Goal: Transaction & Acquisition: Purchase product/service

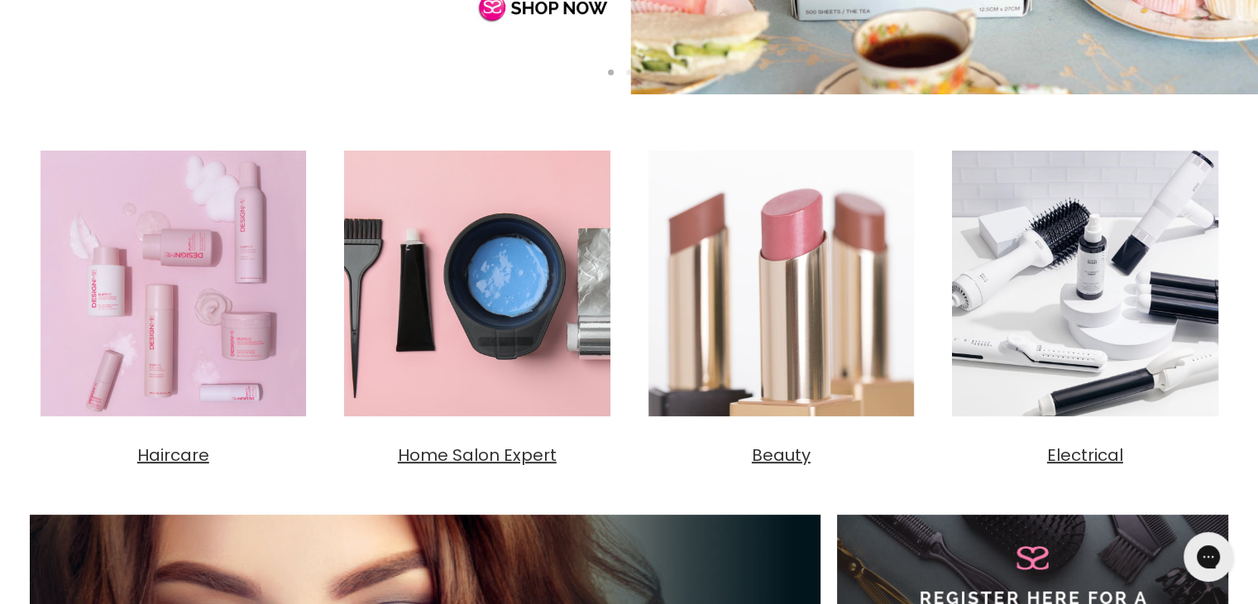
scroll to position [744, 0]
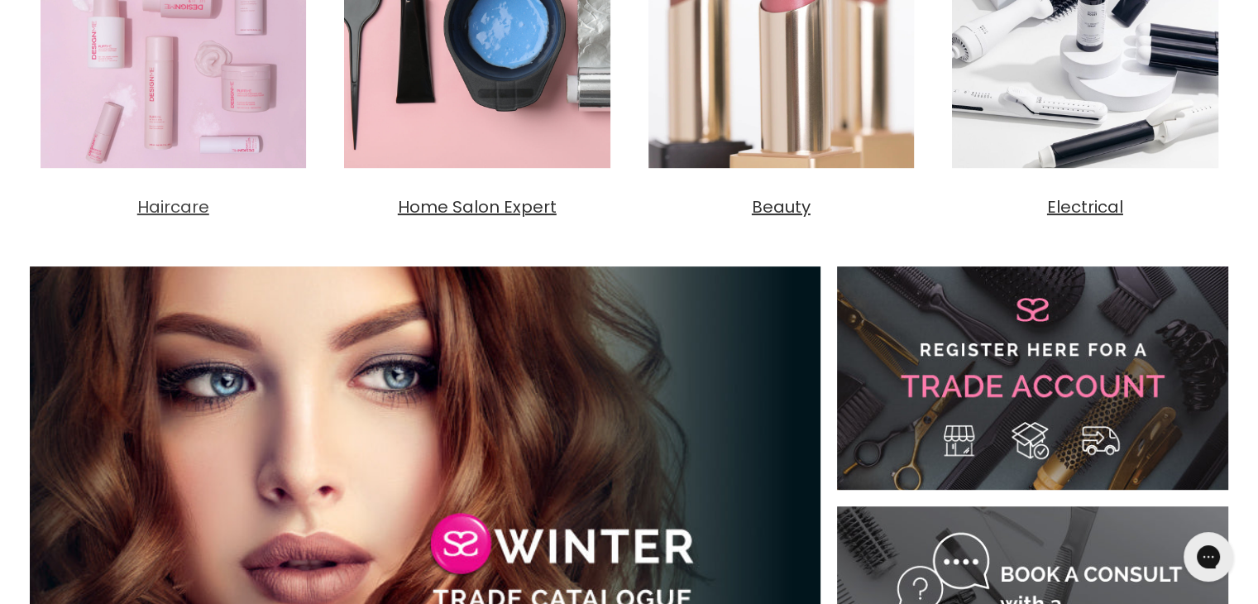
click at [162, 210] on span "Haircare" at bounding box center [173, 206] width 72 height 23
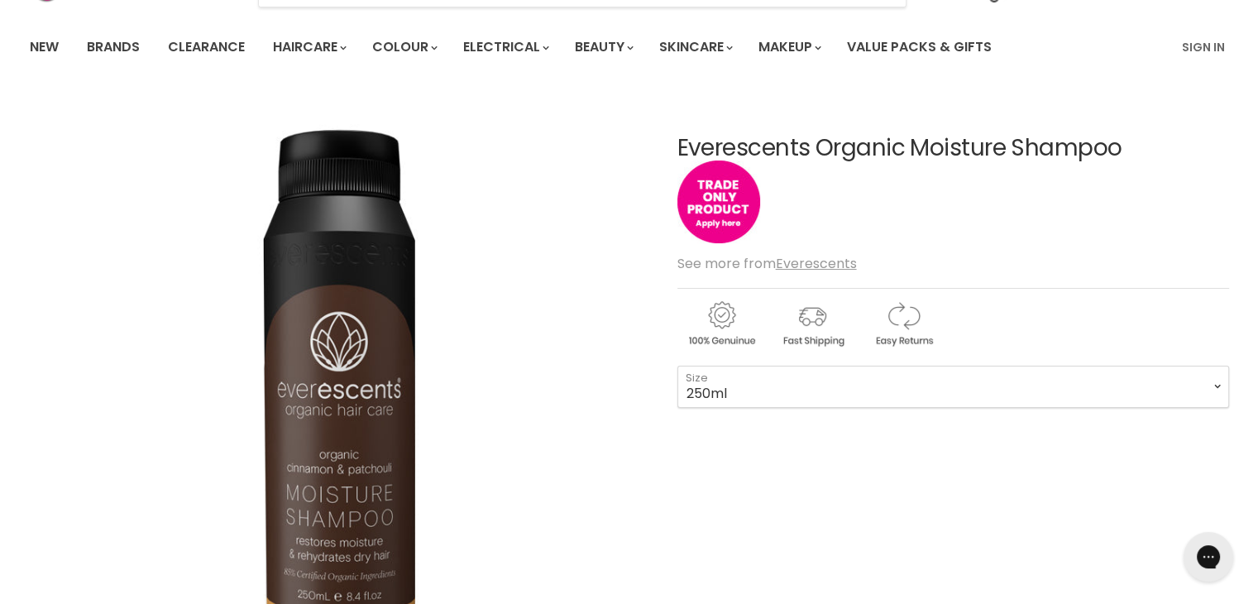
scroll to position [83, 0]
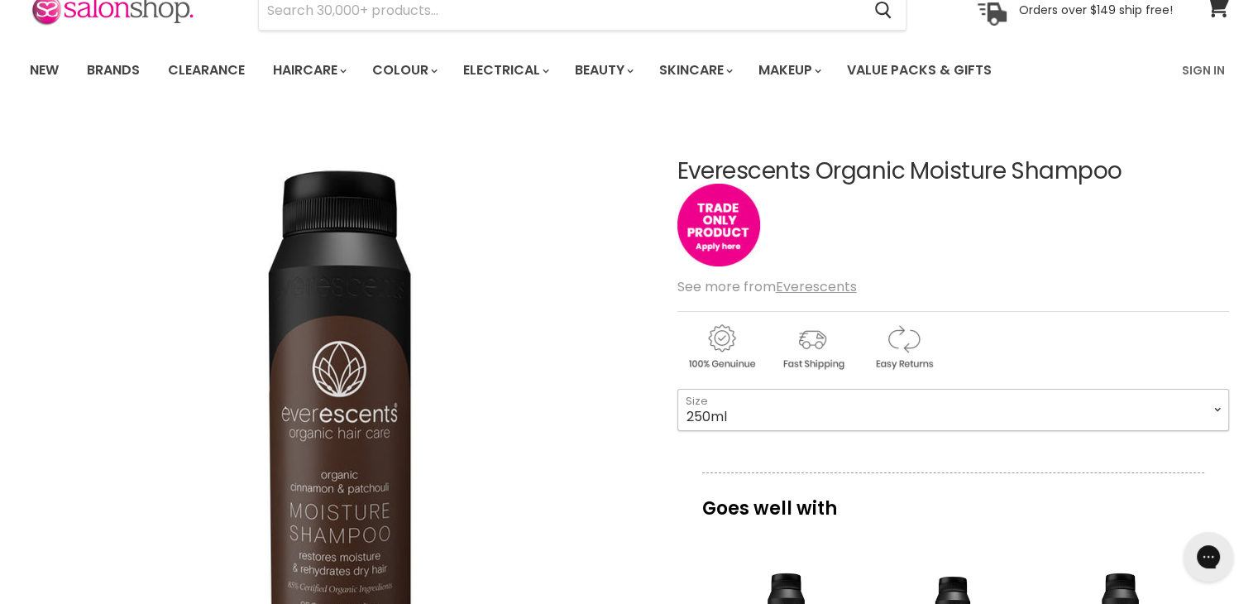
click at [767, 406] on select "250ml 1L" at bounding box center [953, 409] width 552 height 41
click at [767, 405] on select "250ml 1L" at bounding box center [953, 409] width 552 height 41
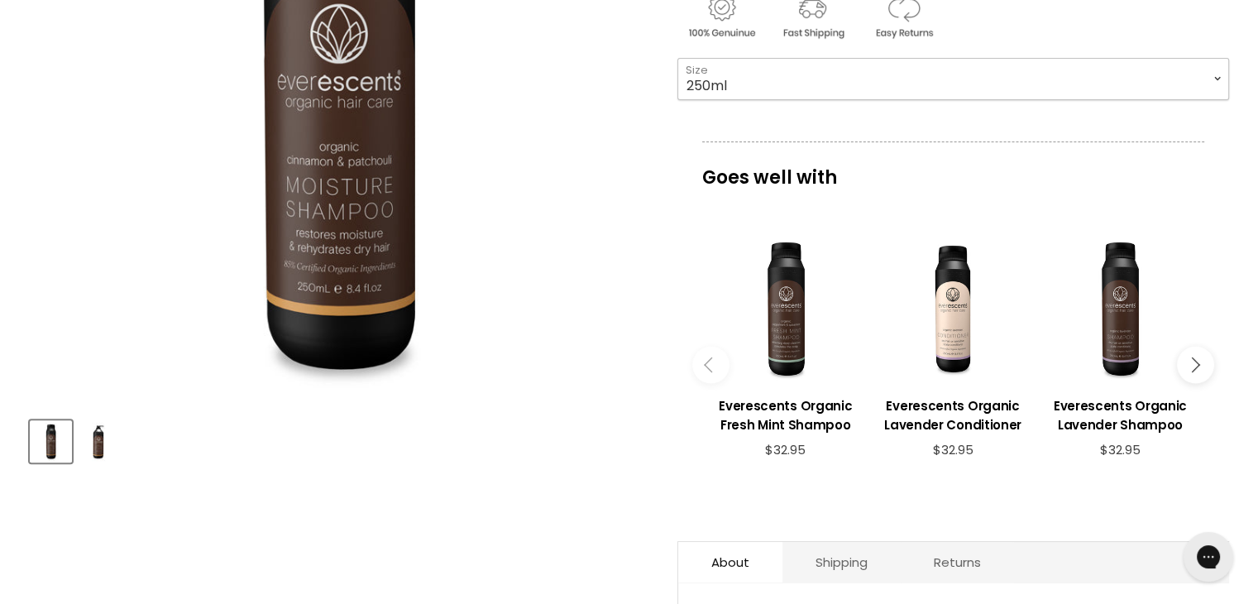
scroll to position [662, 0]
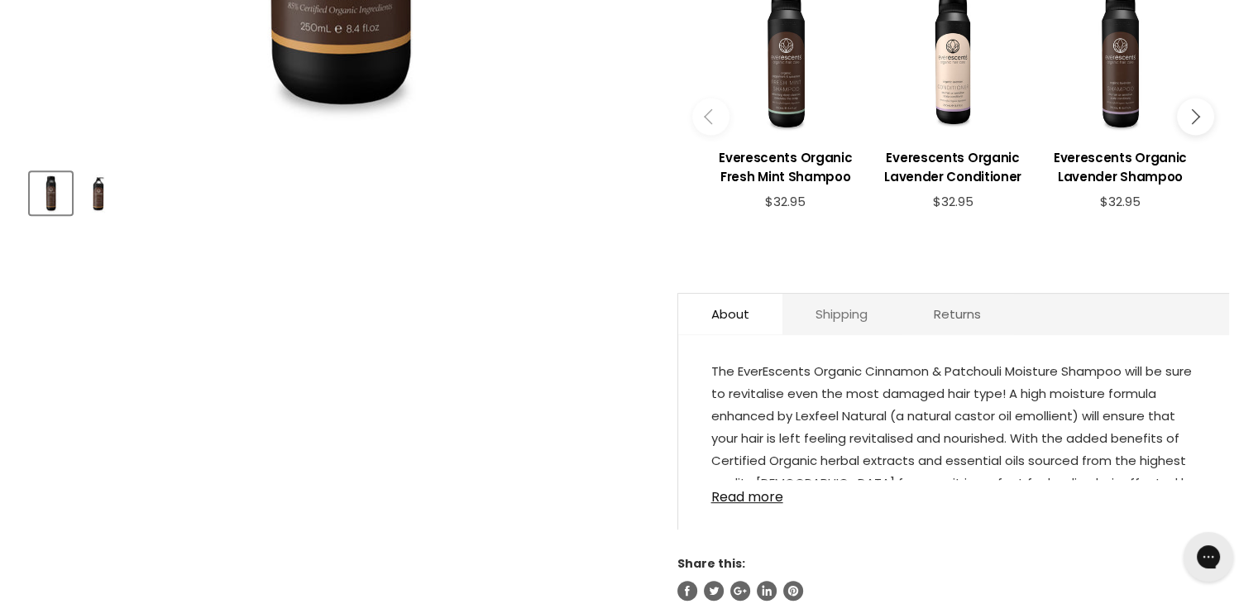
click at [840, 317] on link "Shipping" at bounding box center [841, 314] width 118 height 41
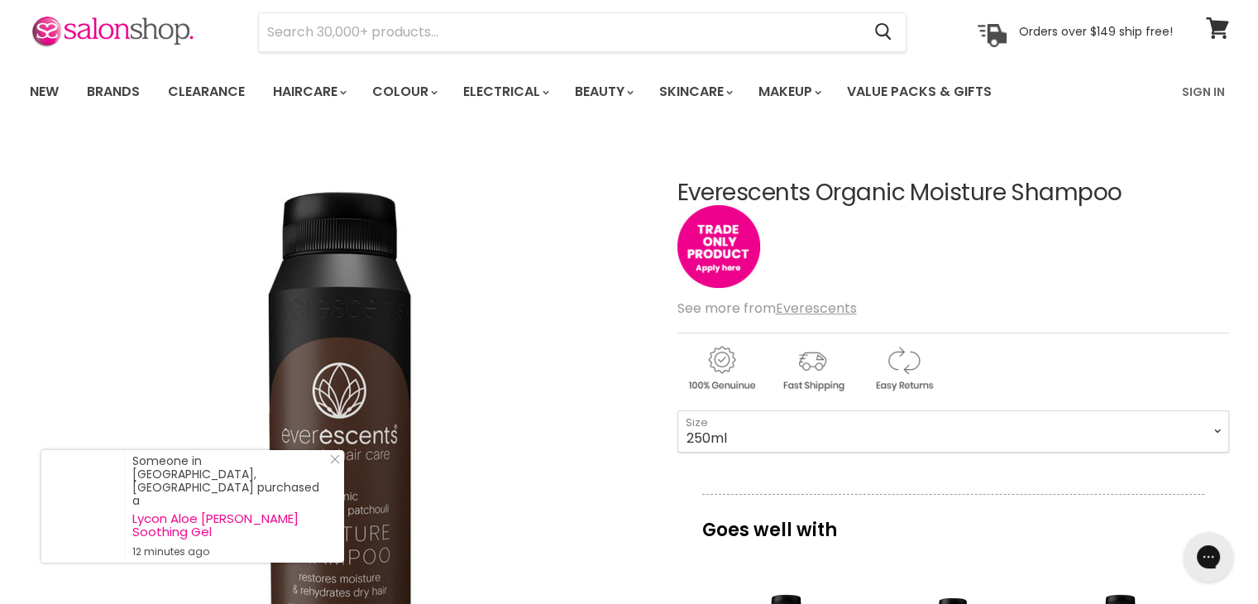
scroll to position [0, 0]
